Goal: Task Accomplishment & Management: Manage account settings

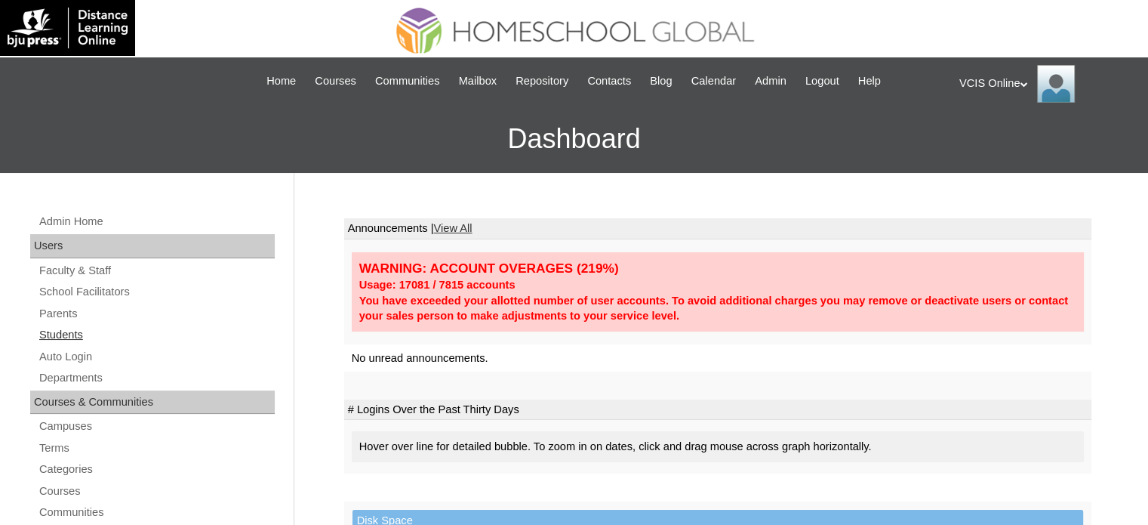
click at [74, 328] on link "Students" at bounding box center [156, 334] width 237 height 19
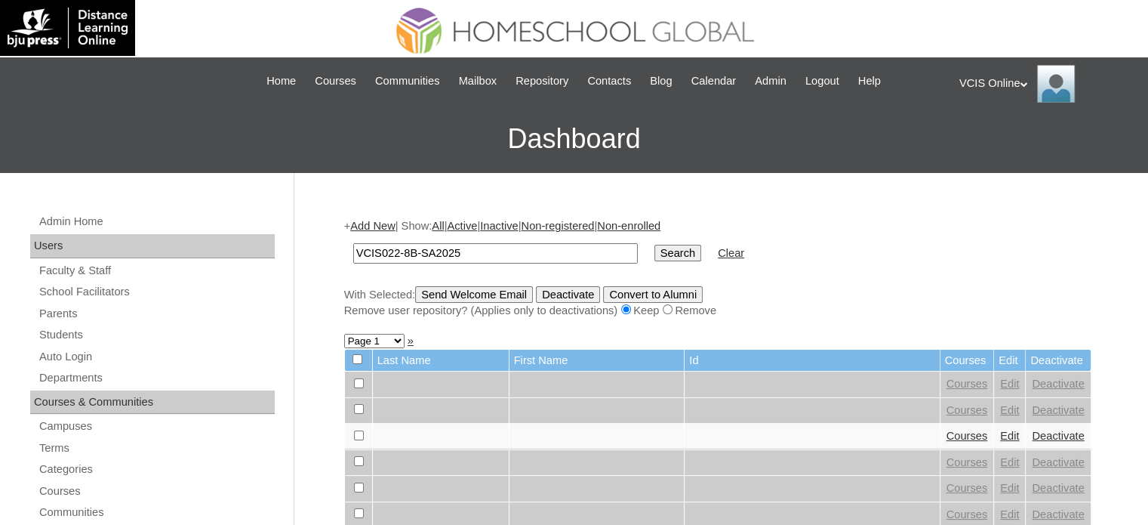
type input "VCIS022-8B-SA2025"
click at [654, 247] on input "Search" at bounding box center [677, 253] width 47 height 17
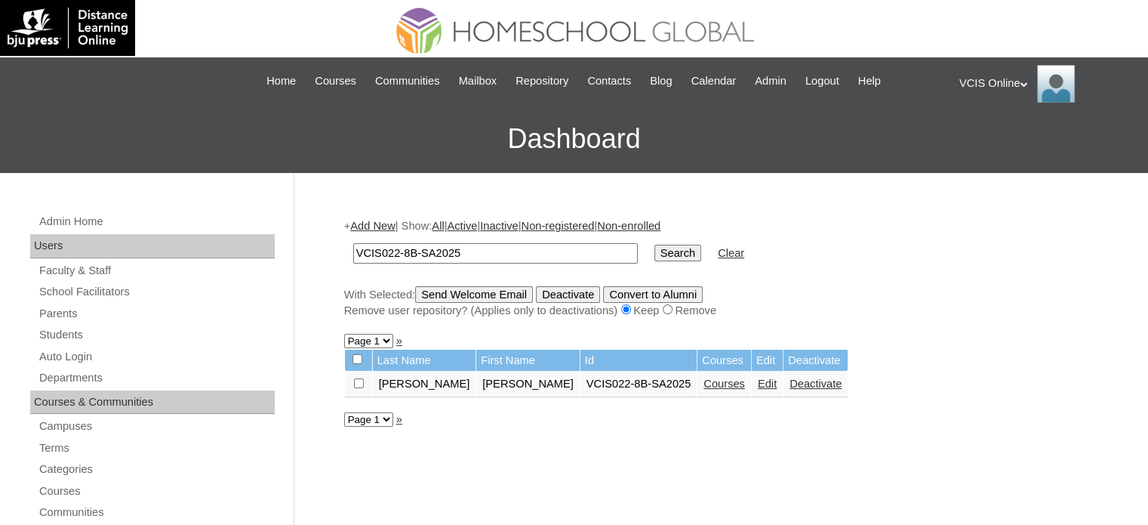
click at [758, 383] on link "Edit" at bounding box center [767, 383] width 19 height 12
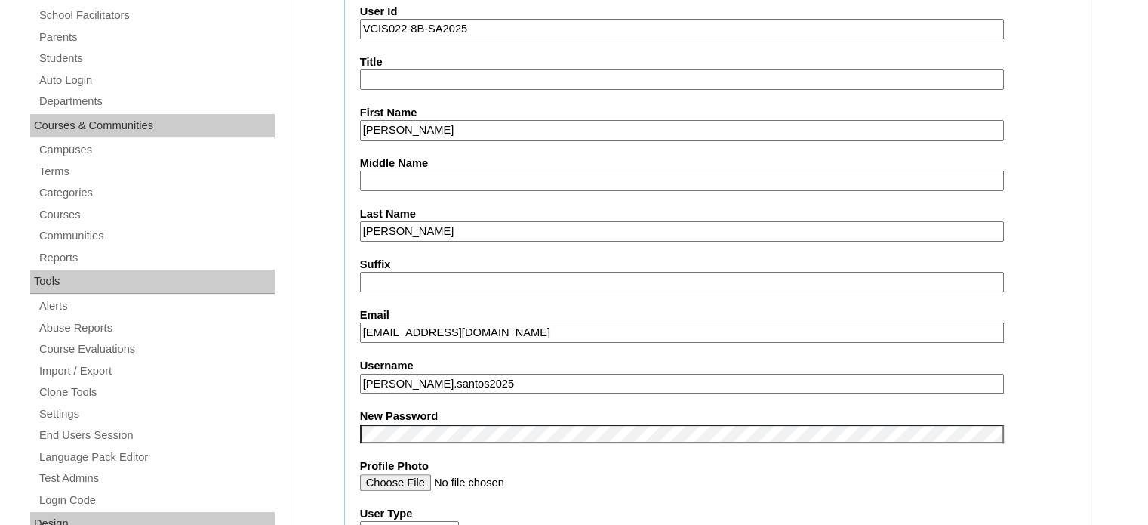
scroll to position [302, 0]
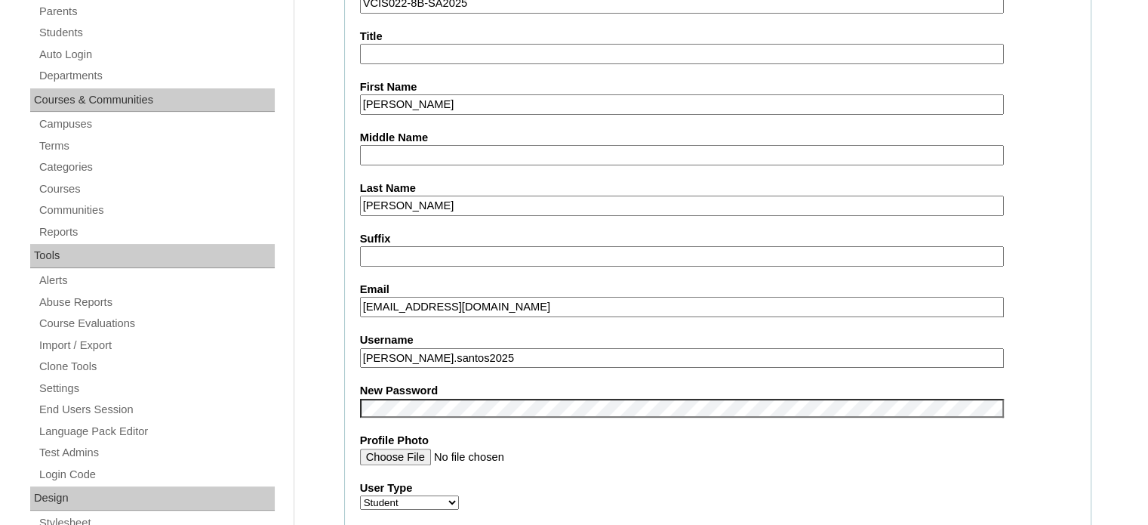
click at [376, 360] on input "[PERSON_NAME].santos2025" at bounding box center [682, 358] width 644 height 20
click at [487, 355] on input "[PERSON_NAME].santos2025" at bounding box center [682, 358] width 644 height 20
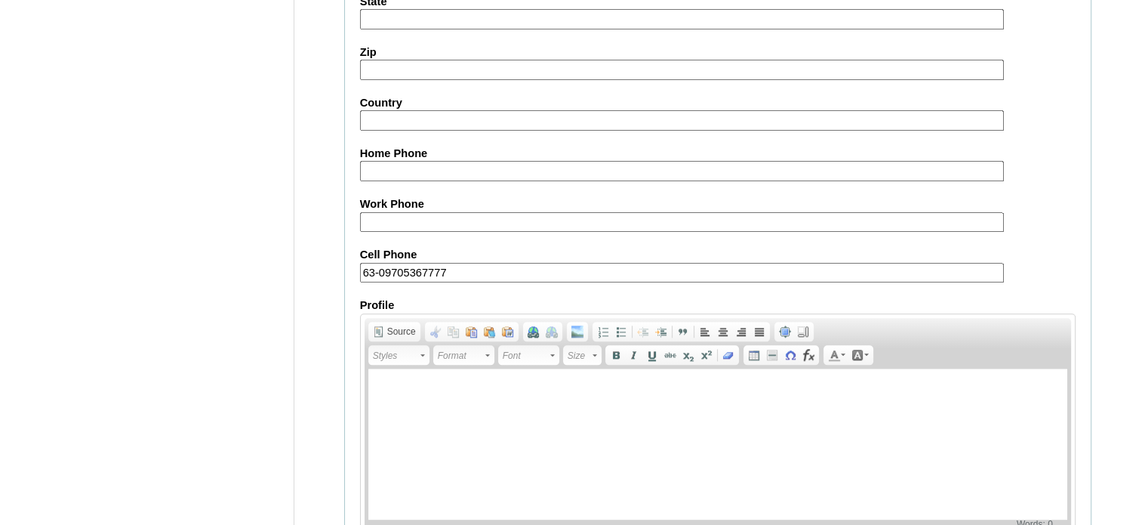
scroll to position [1772, 0]
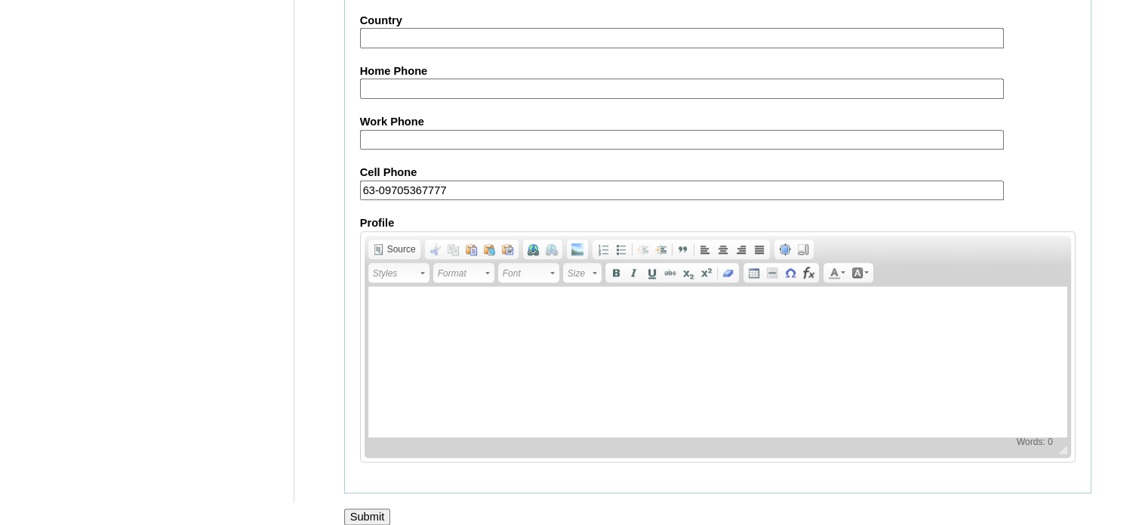
click at [362, 508] on input "Submit" at bounding box center [367, 516] width 47 height 17
